Goal: Task Accomplishment & Management: Use online tool/utility

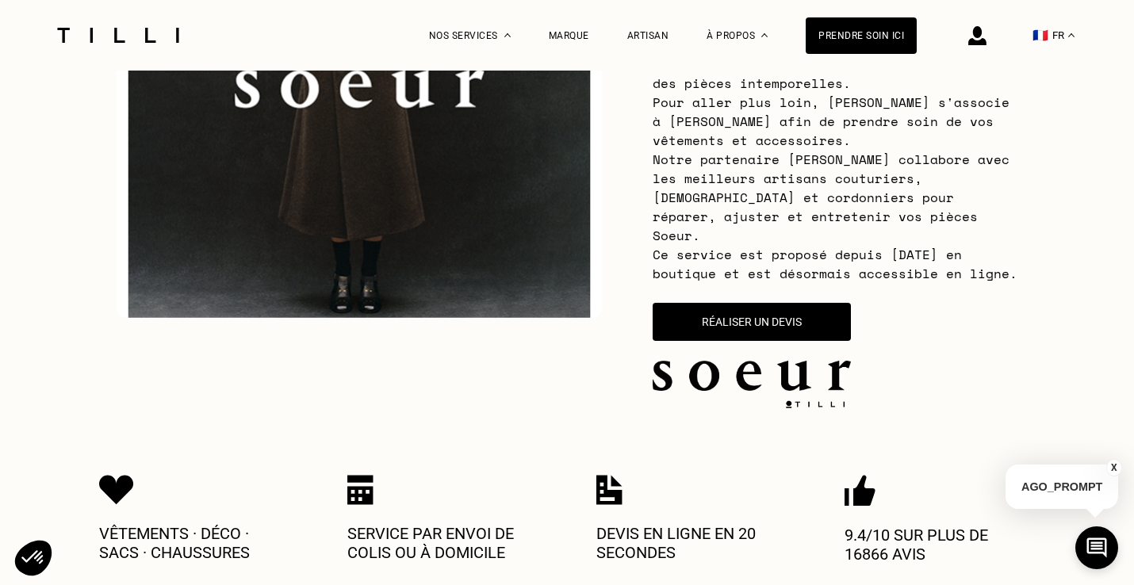
scroll to position [303, 0]
click at [740, 302] on button "Réaliser un devis" at bounding box center [752, 322] width 206 height 40
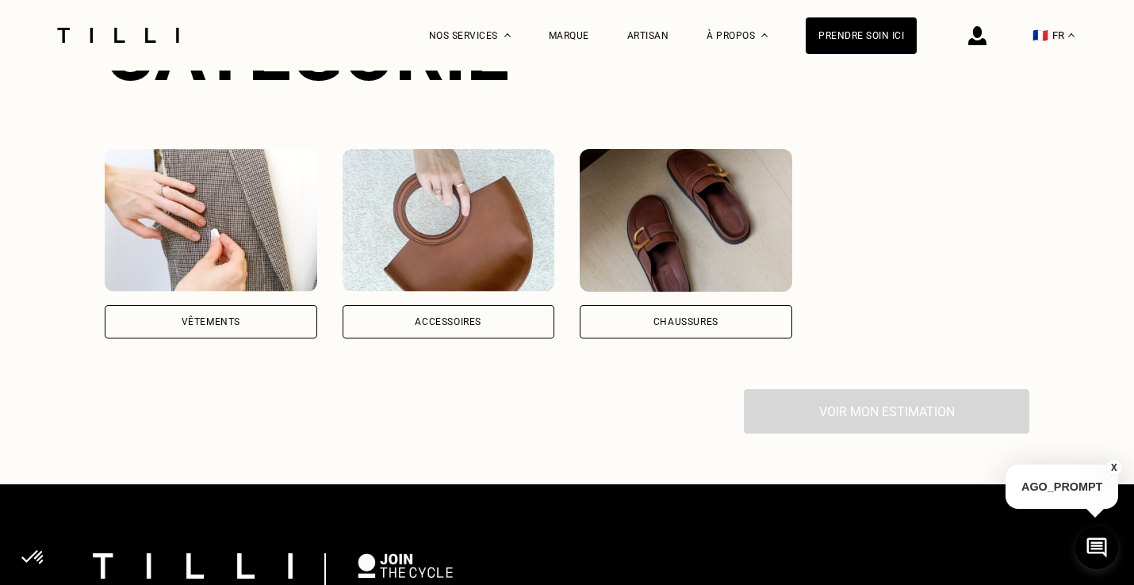
scroll to position [1183, 0]
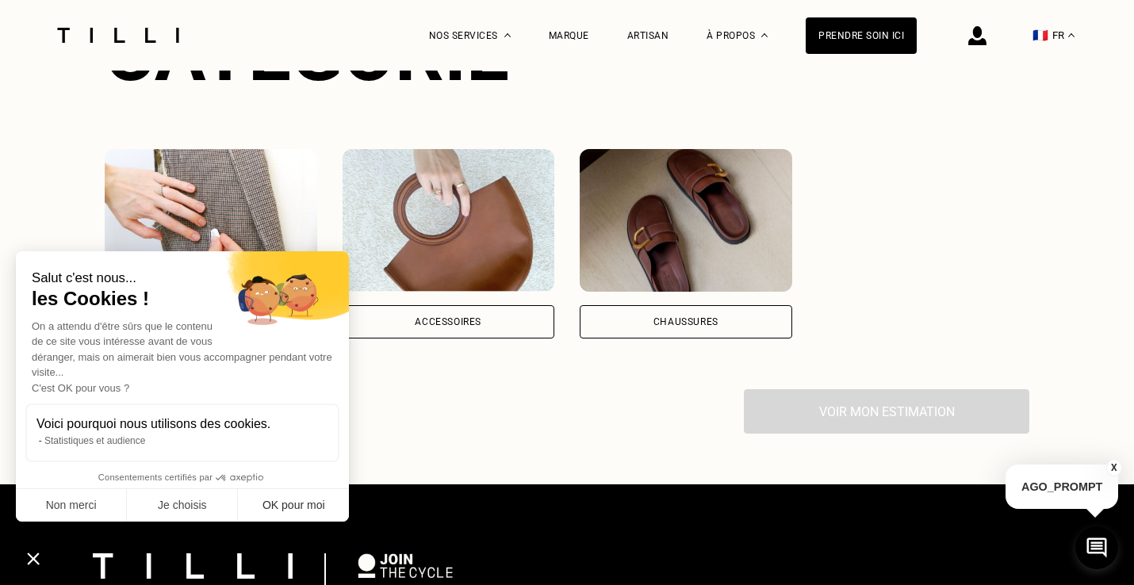
click at [286, 506] on button "OK pour moi" at bounding box center [293, 505] width 111 height 33
checkbox input "true"
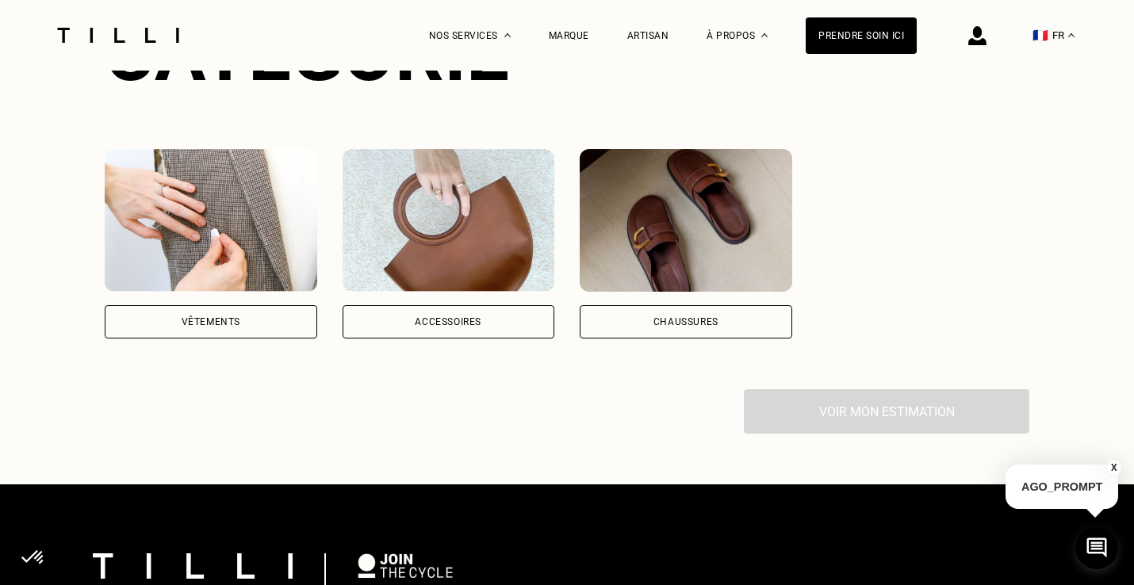
click at [476, 305] on div "Accessoires" at bounding box center [449, 321] width 213 height 33
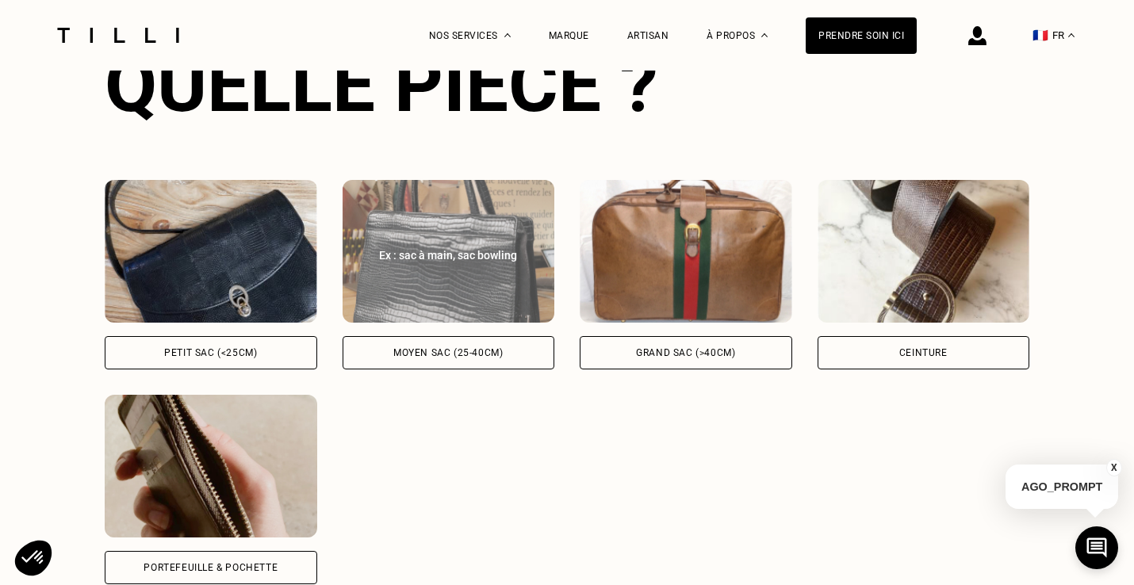
scroll to position [1594, 0]
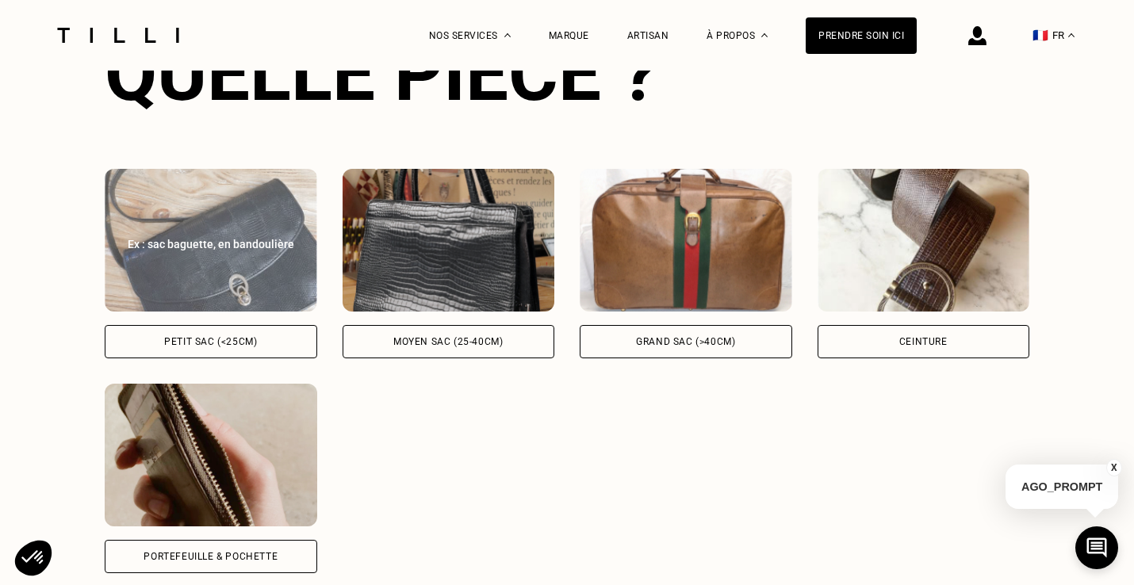
click at [268, 206] on img at bounding box center [211, 240] width 213 height 143
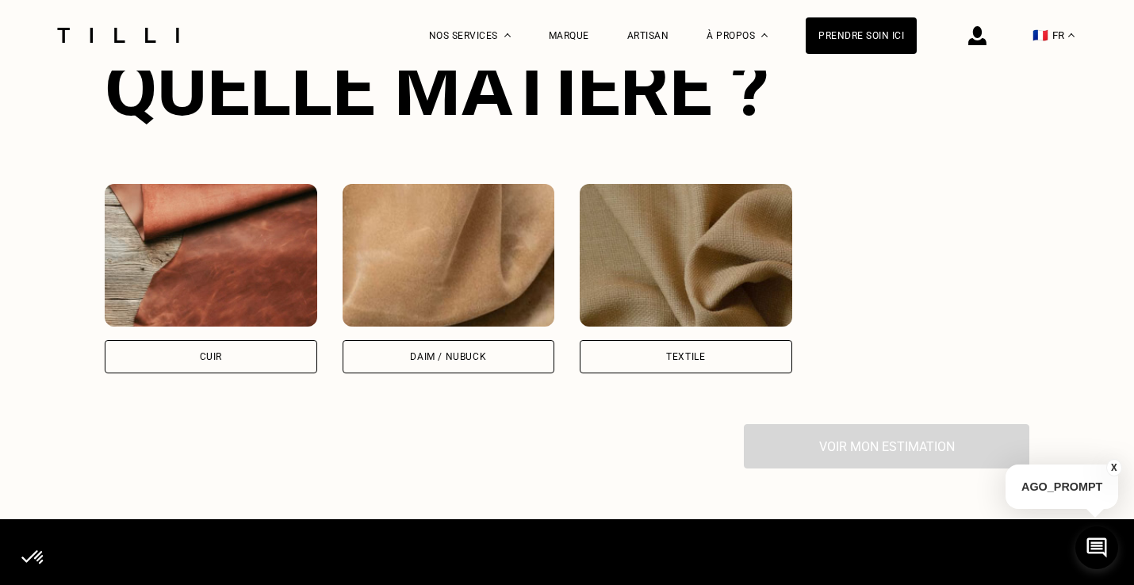
scroll to position [2228, 0]
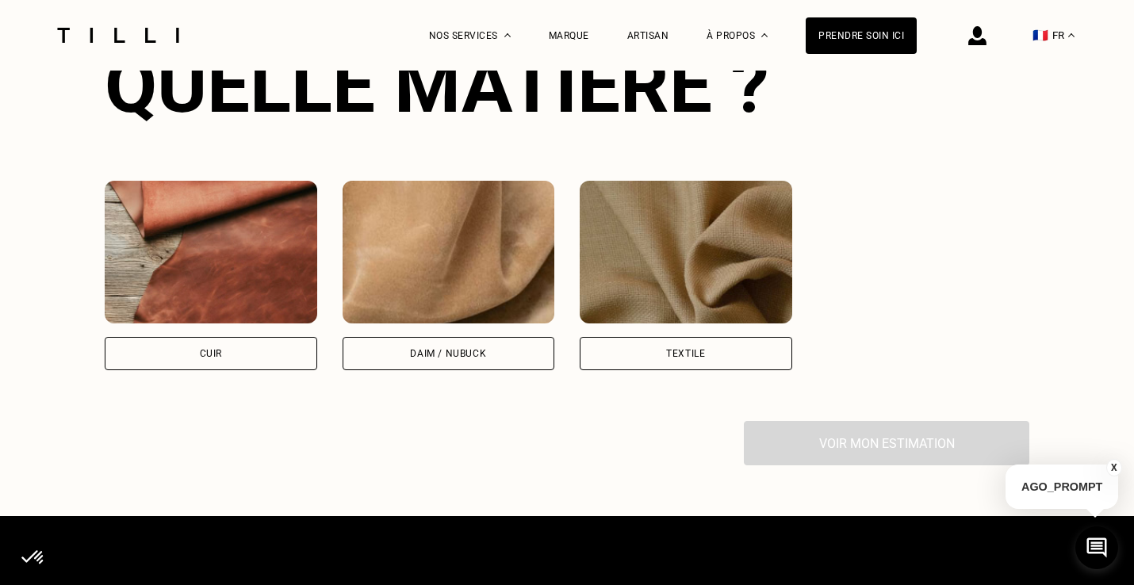
click at [262, 337] on div "Cuir" at bounding box center [211, 353] width 213 height 33
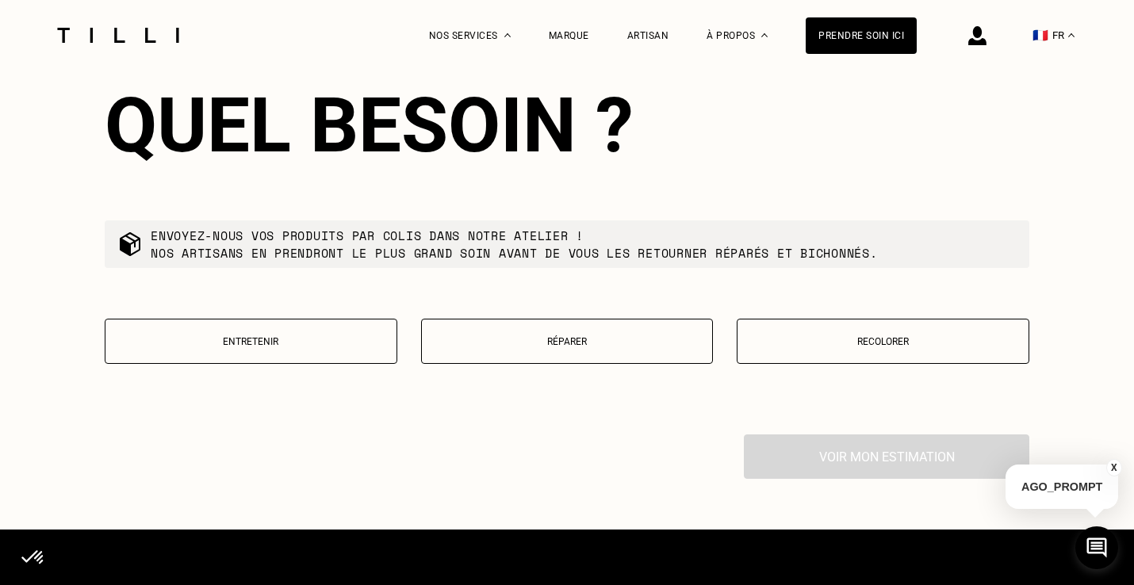
scroll to position [2620, 0]
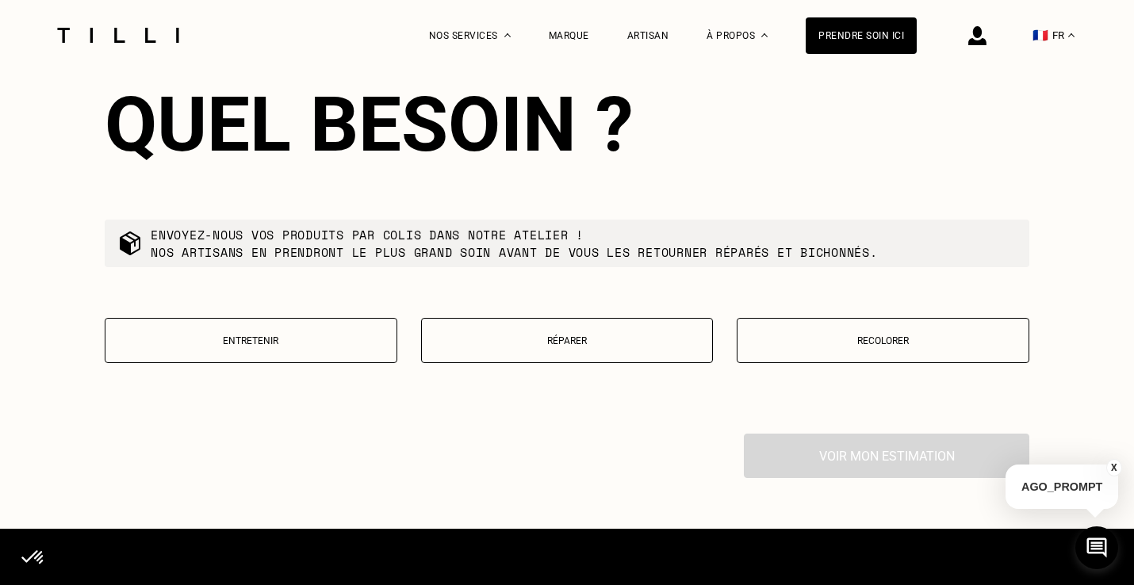
click at [590, 336] on p "Réparer" at bounding box center [567, 341] width 275 height 11
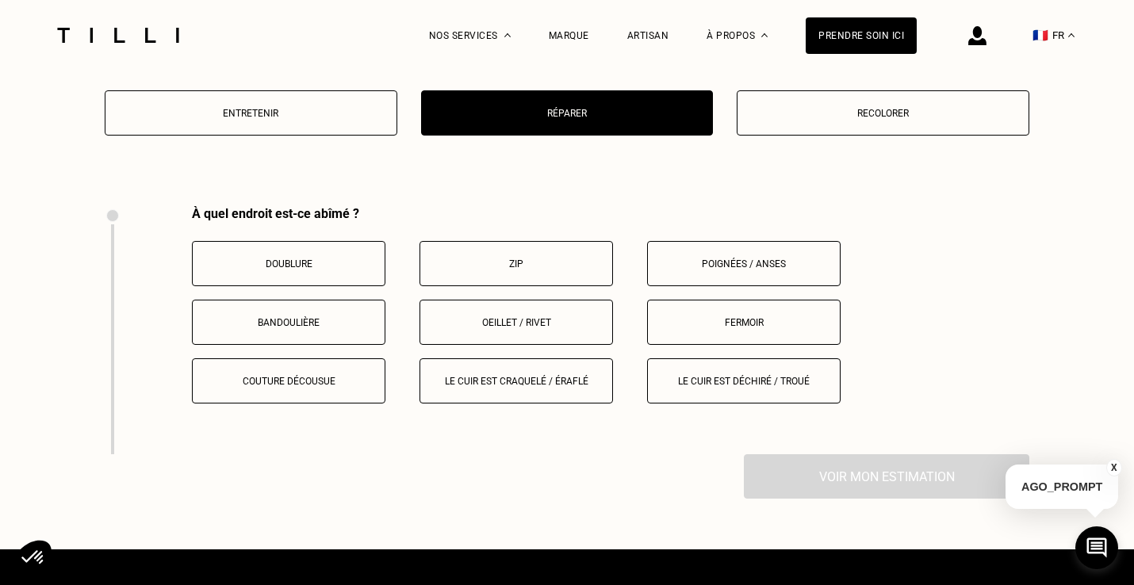
scroll to position [2936, 0]
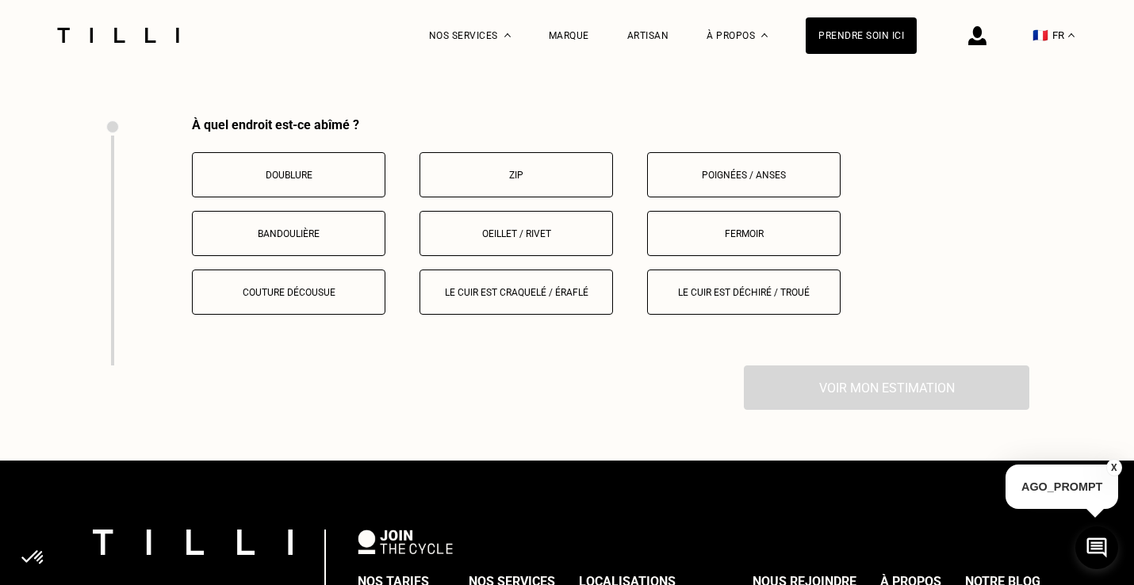
drag, startPoint x: 534, startPoint y: 218, endPoint x: 731, endPoint y: 205, distance: 197.9
click at [731, 211] on button "Fermoir" at bounding box center [744, 233] width 194 height 45
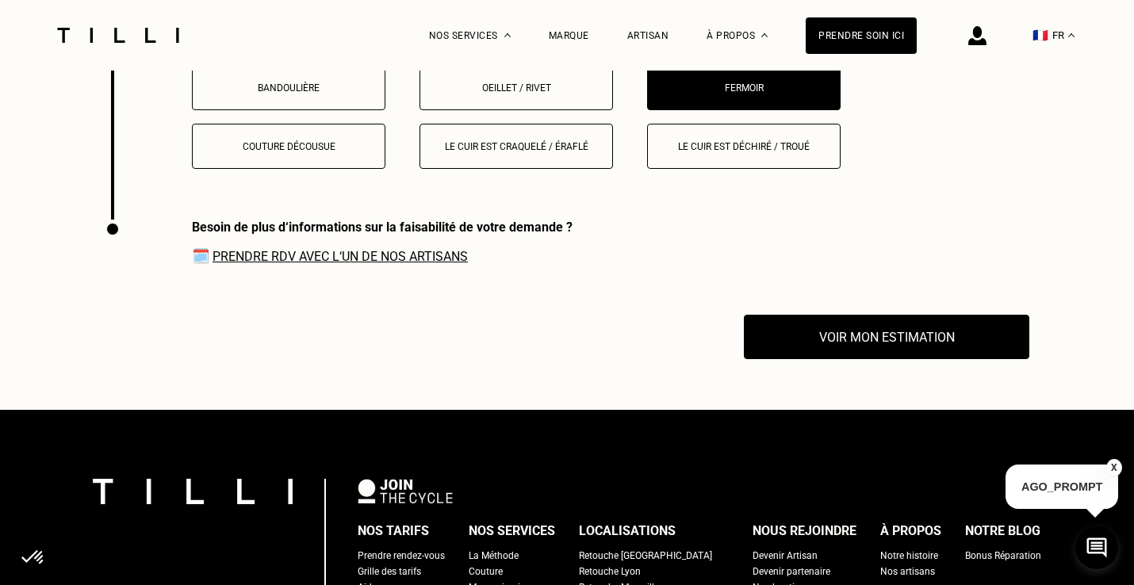
scroll to position [3081, 0]
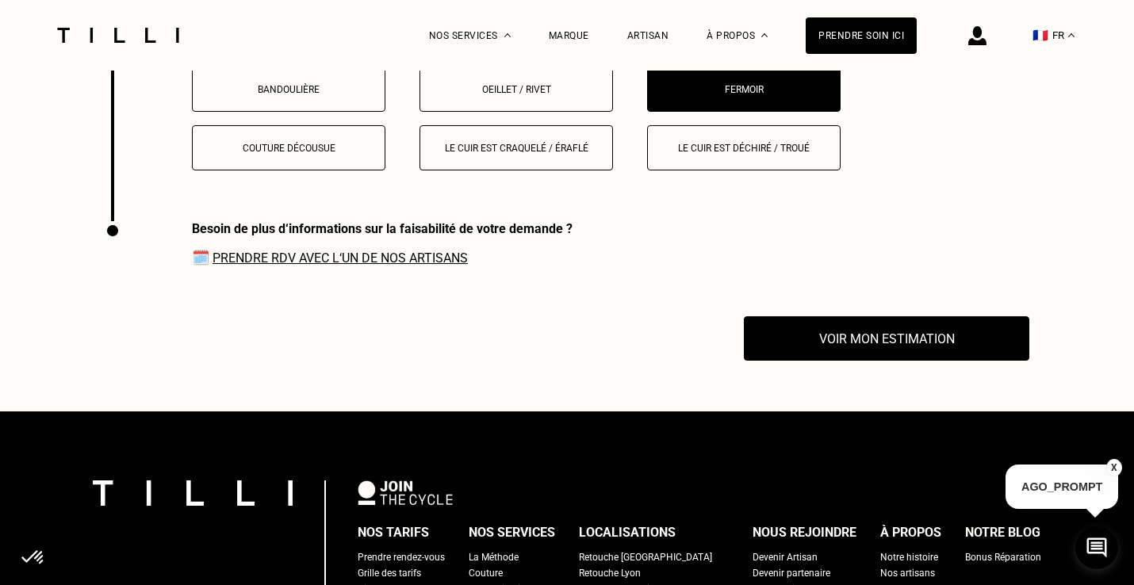
click at [443, 251] on link "Prendre RDV avec l‘un de nos artisans" at bounding box center [340, 258] width 255 height 15
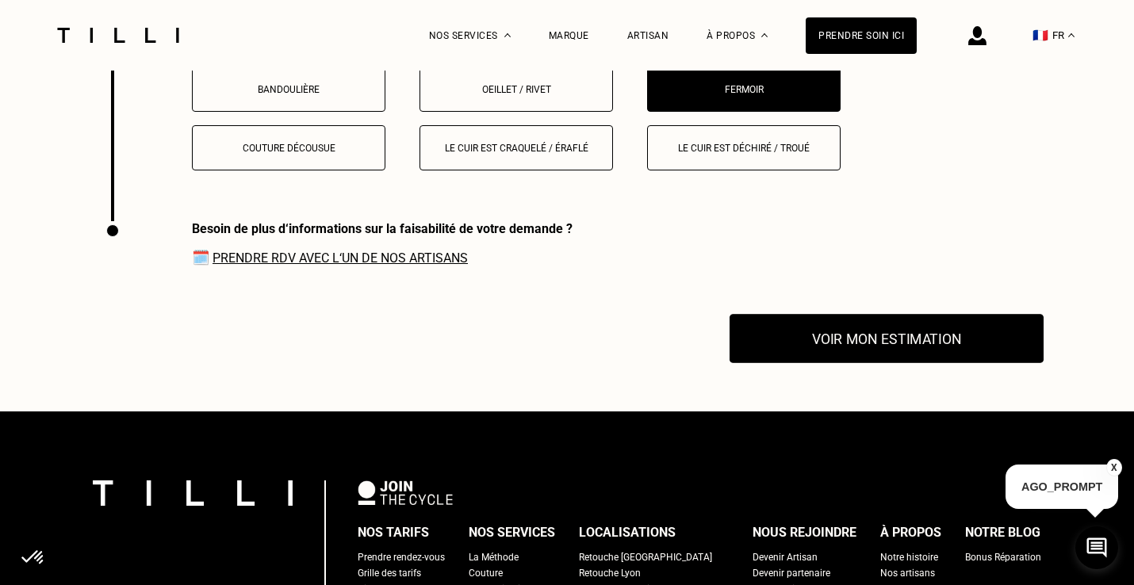
click at [881, 331] on button "Voir mon estimation" at bounding box center [887, 339] width 314 height 49
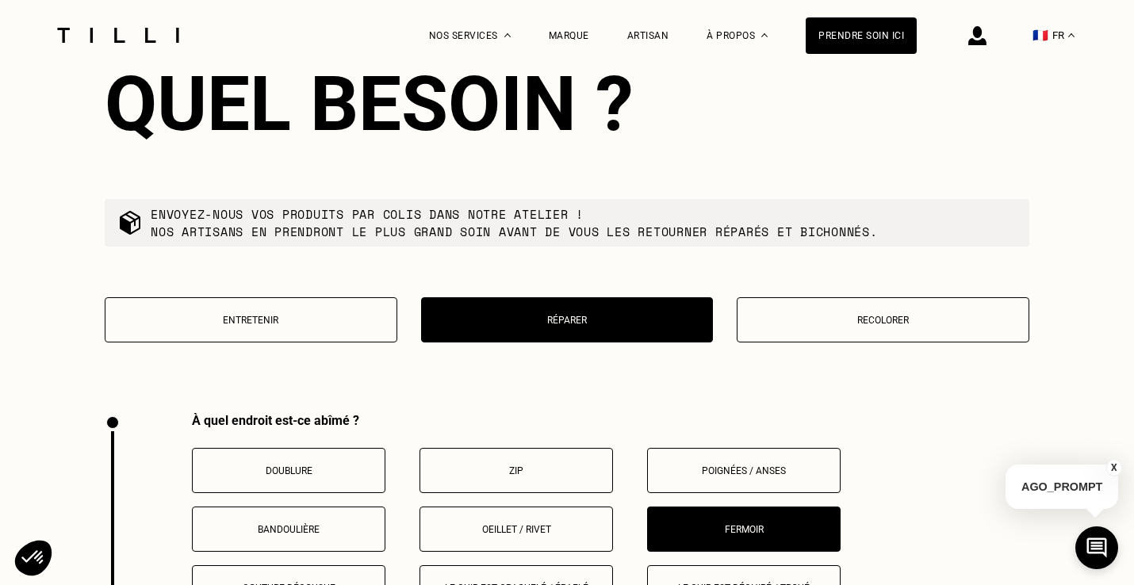
scroll to position [2642, 0]
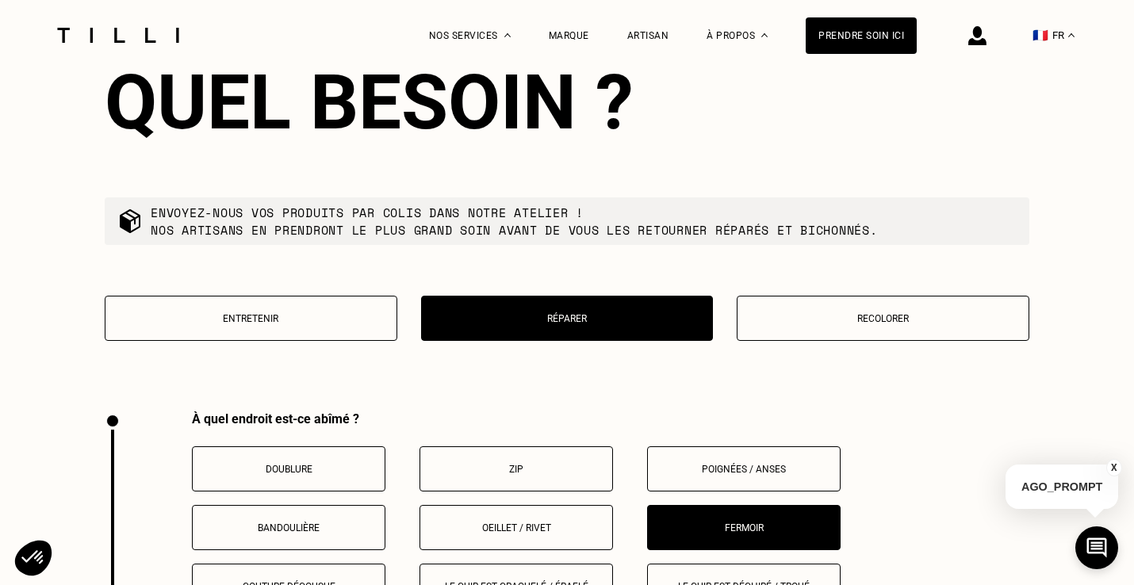
click at [812, 307] on button "Recolorer" at bounding box center [883, 318] width 293 height 45
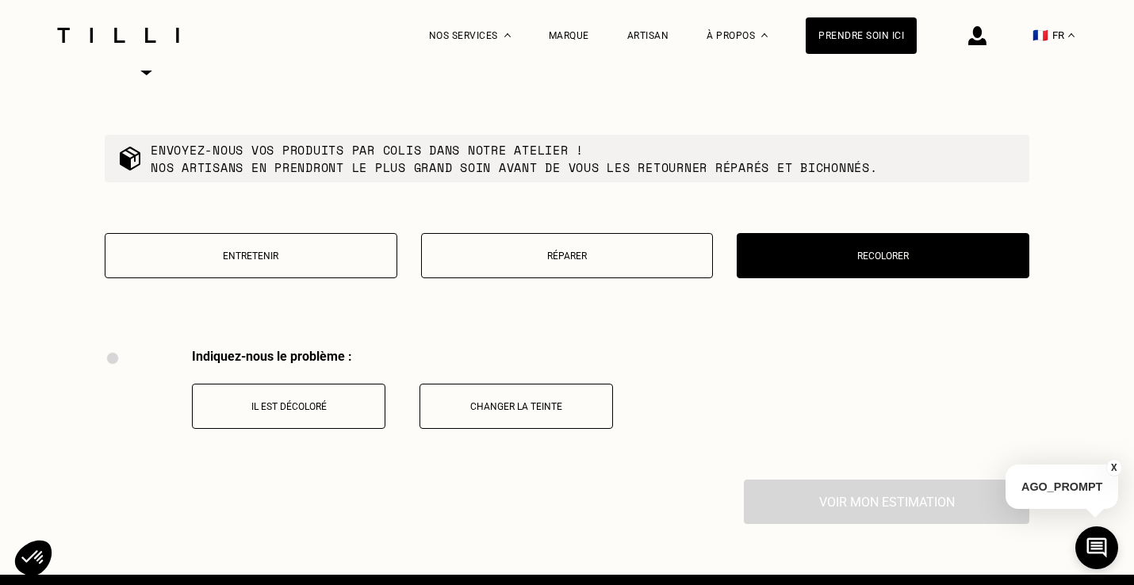
scroll to position [2694, 0]
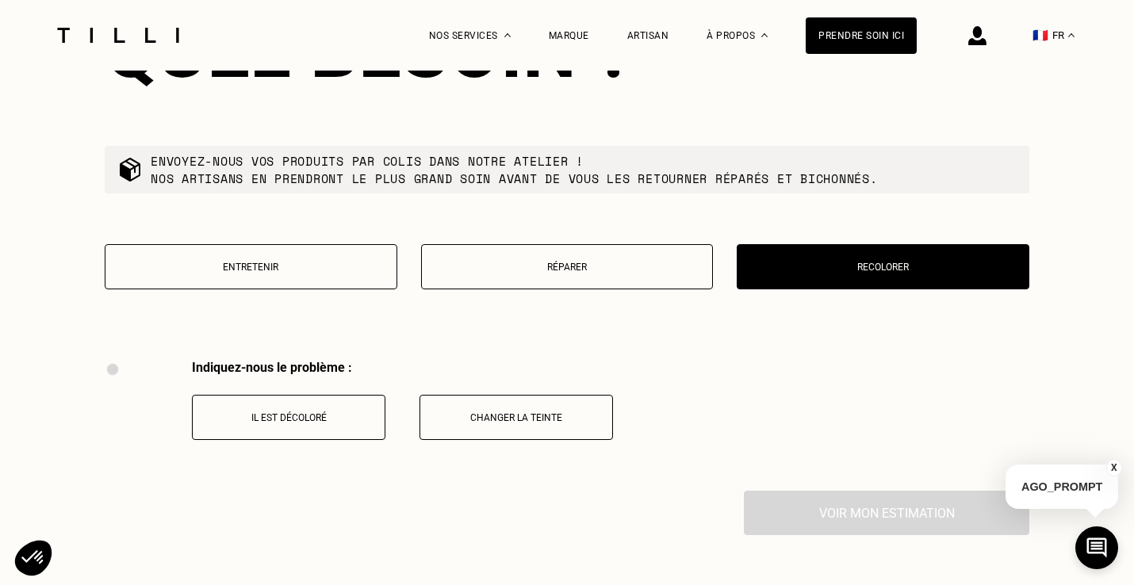
click at [593, 244] on button "Réparer" at bounding box center [567, 266] width 293 height 45
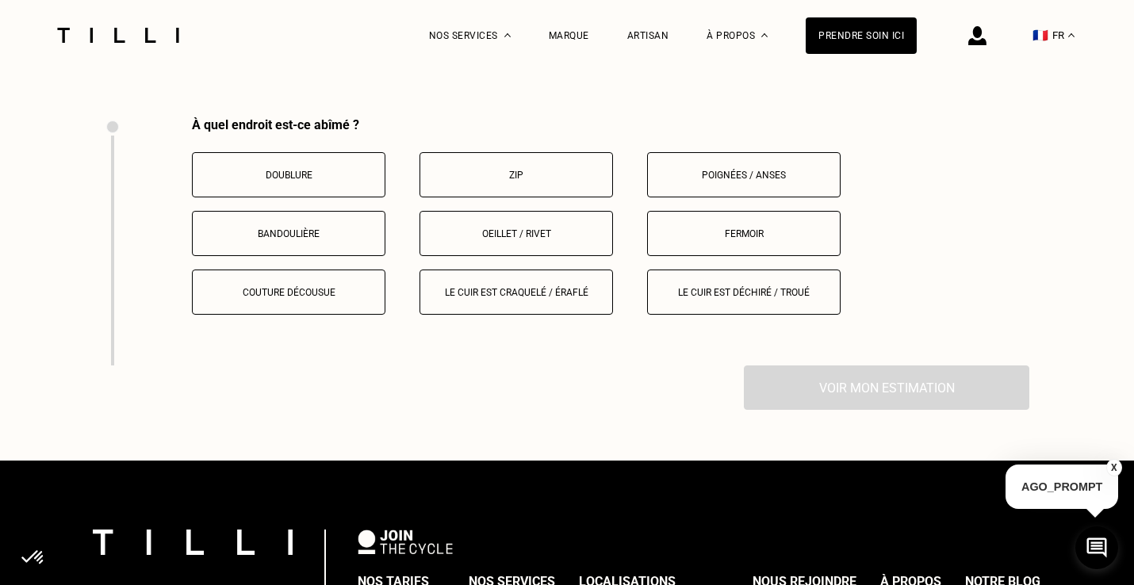
scroll to position [2956, 0]
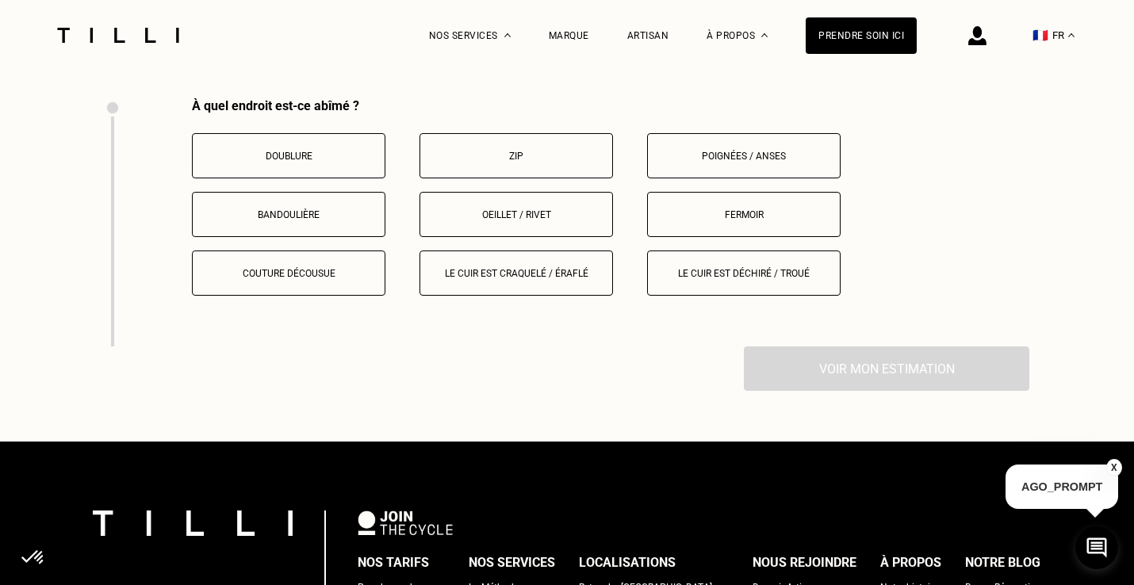
click at [538, 192] on button "Oeillet / rivet" at bounding box center [517, 214] width 194 height 45
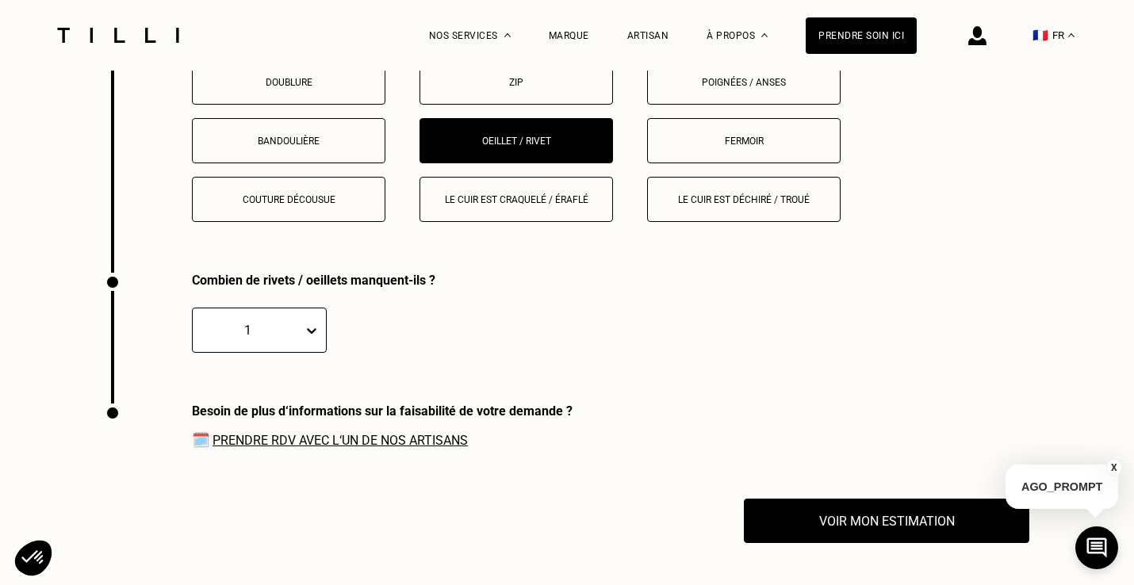
scroll to position [3031, 0]
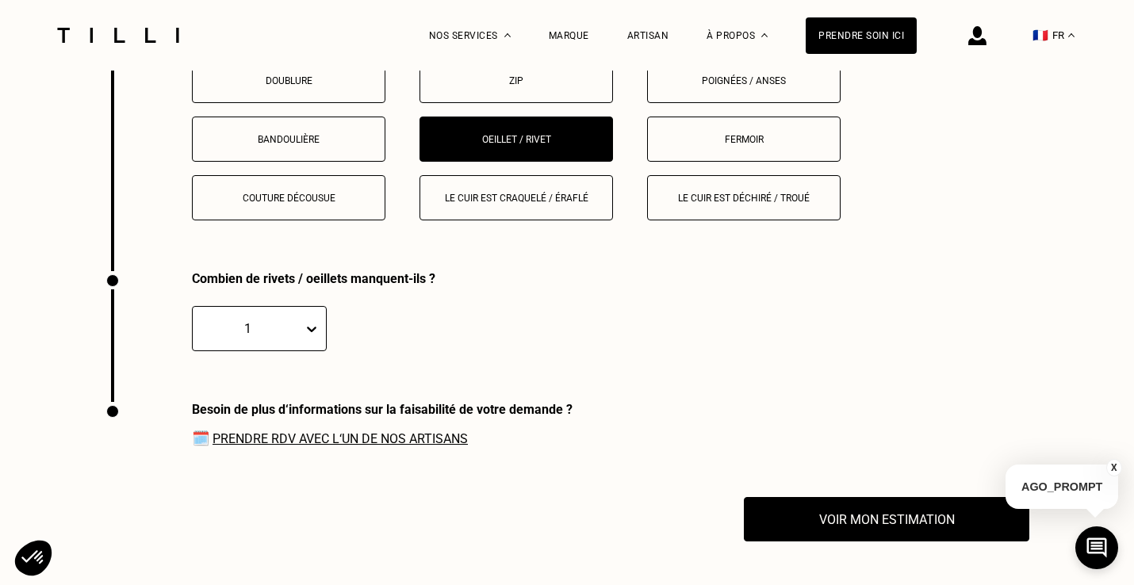
click at [699, 129] on button "Fermoir" at bounding box center [744, 139] width 194 height 45
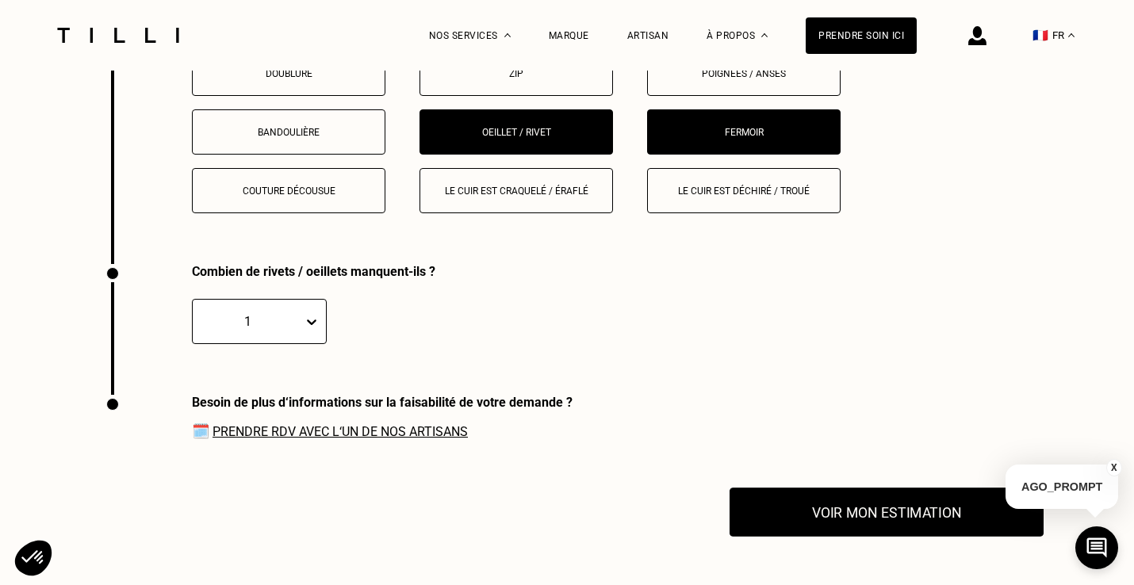
scroll to position [3037, 0]
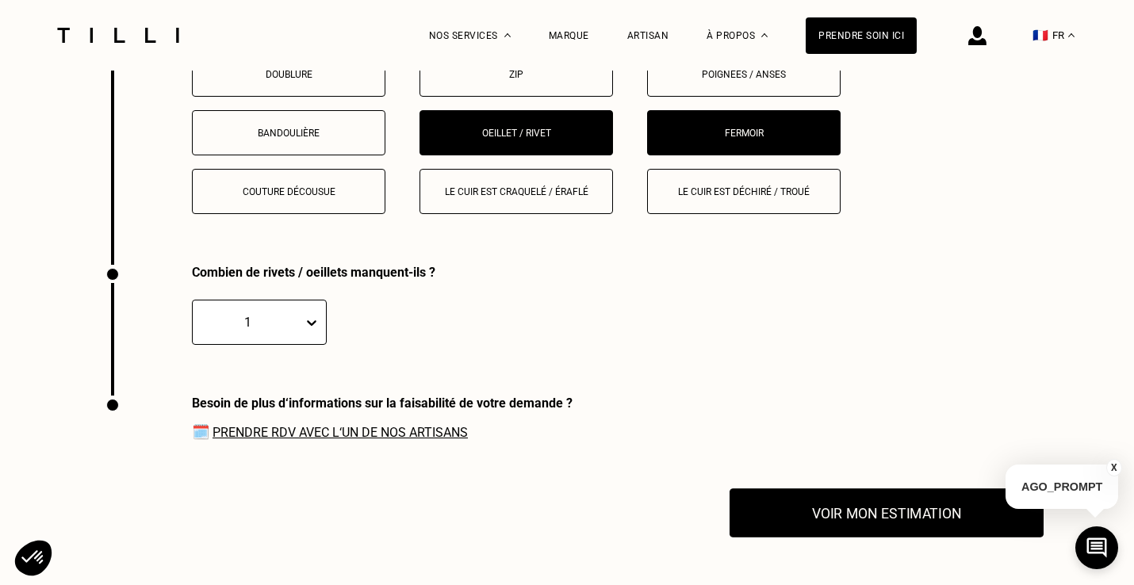
click at [775, 522] on button "Voir mon estimation" at bounding box center [887, 513] width 314 height 49
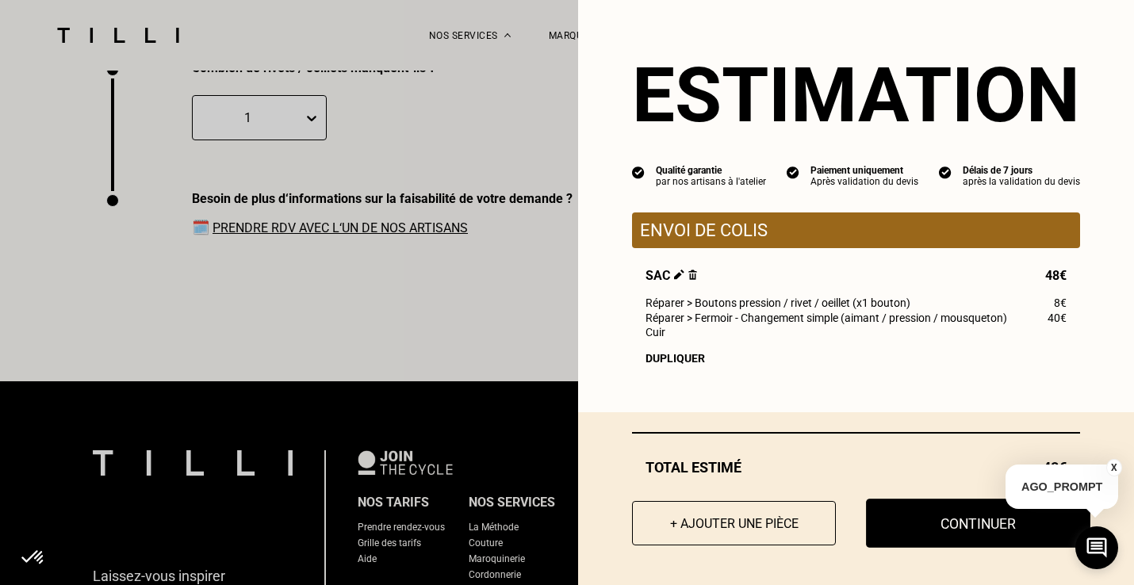
click at [924, 532] on button "Continuer" at bounding box center [978, 523] width 224 height 49
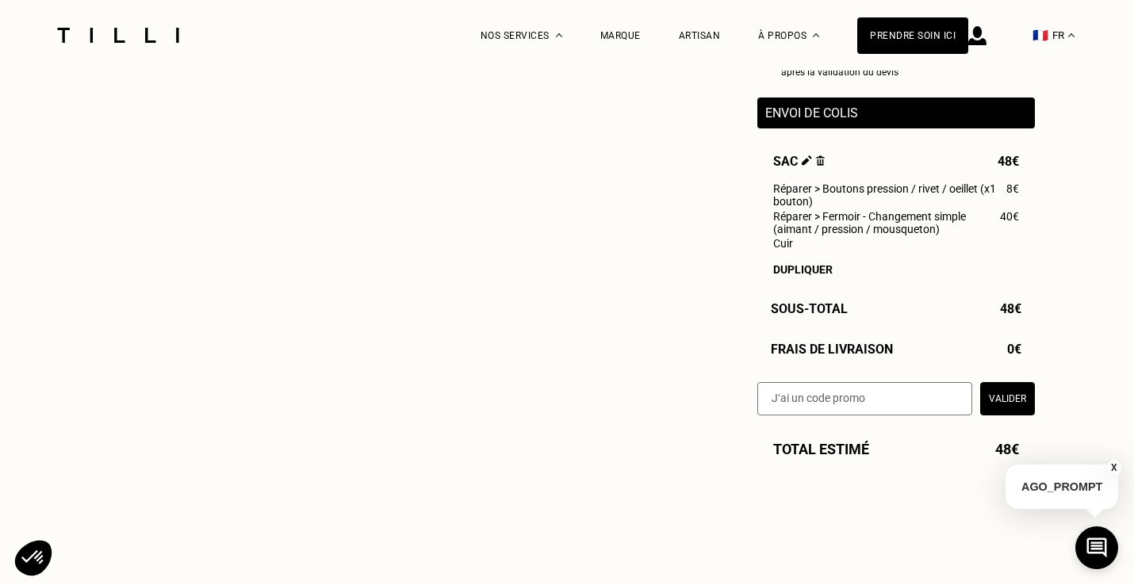
select select "FR"
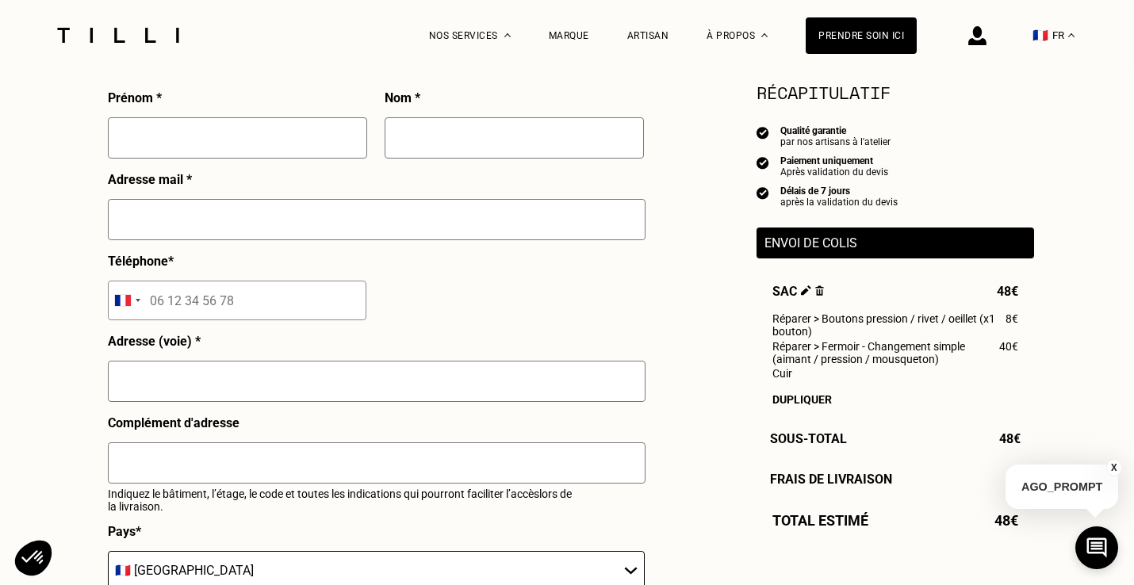
scroll to position [515, 1]
